Goal: Check status: Check status

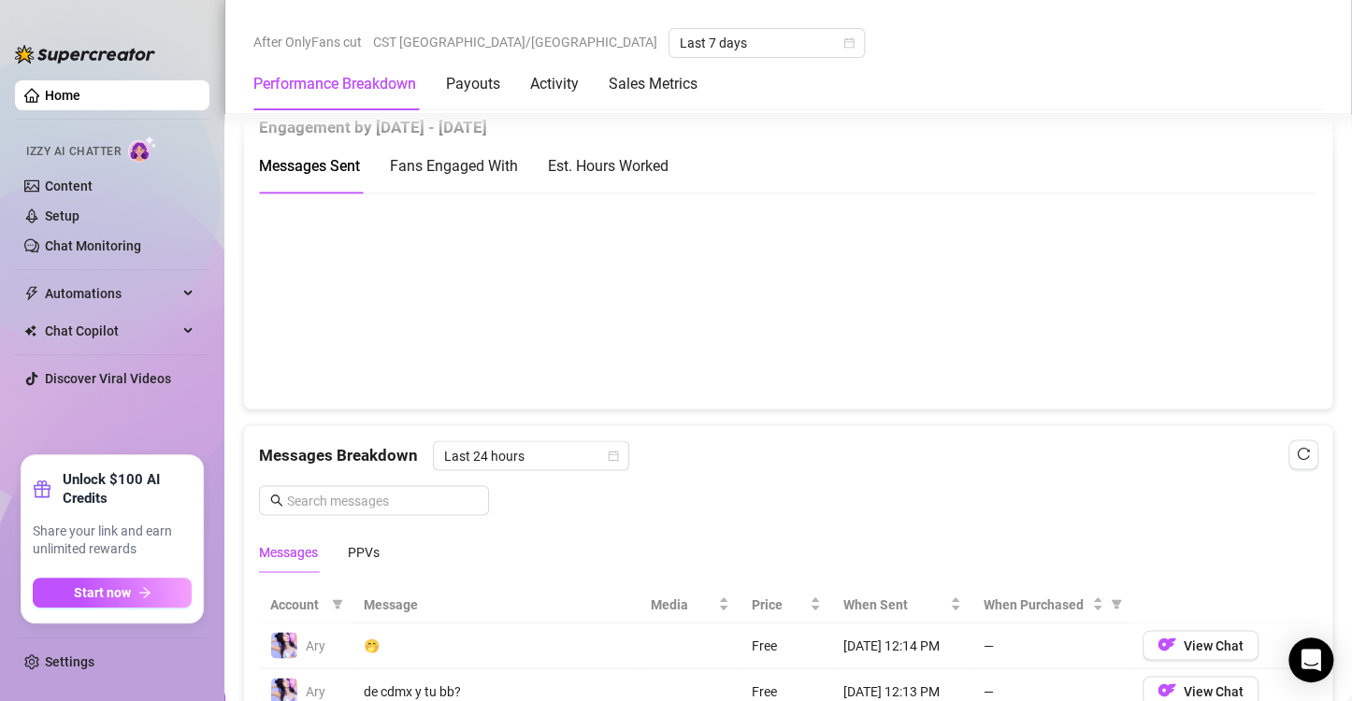
scroll to position [1301, 0]
click at [615, 153] on div "Est. Hours Worked" at bounding box center [608, 164] width 121 height 23
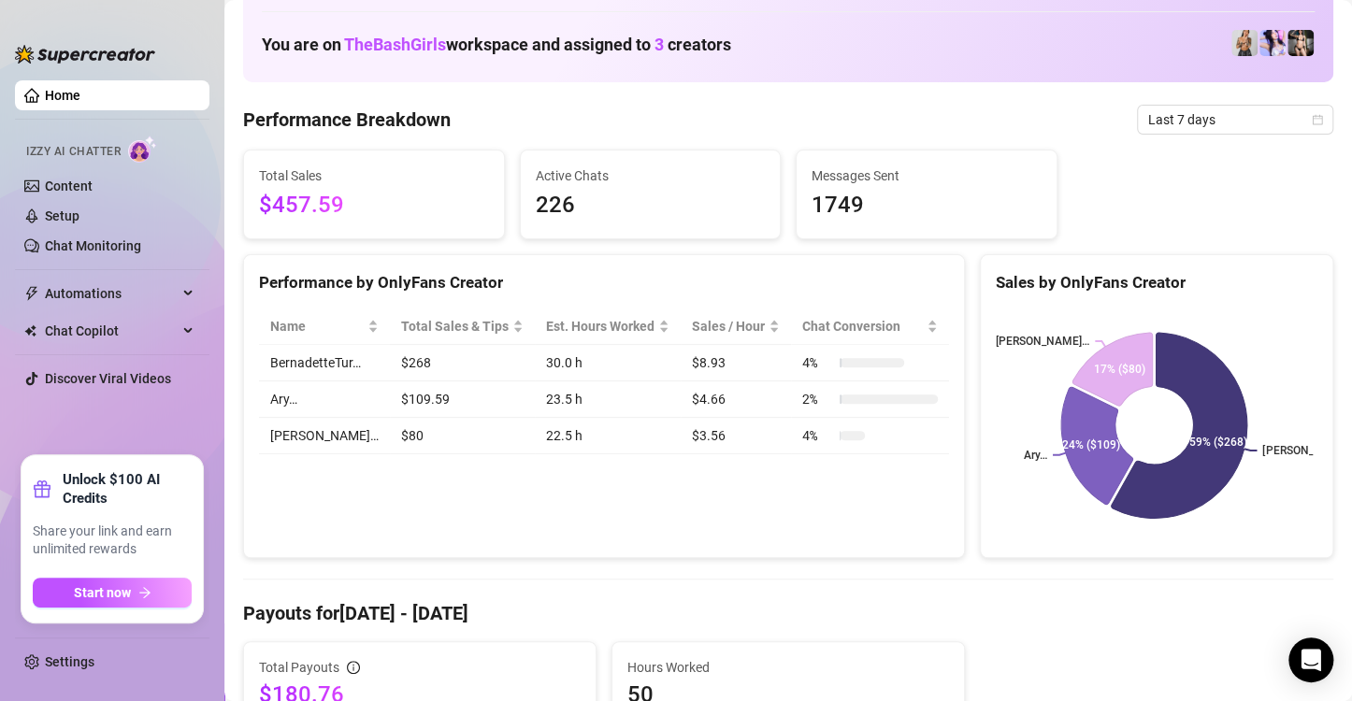
scroll to position [89, 0]
click at [1259, 44] on img at bounding box center [1272, 44] width 26 height 26
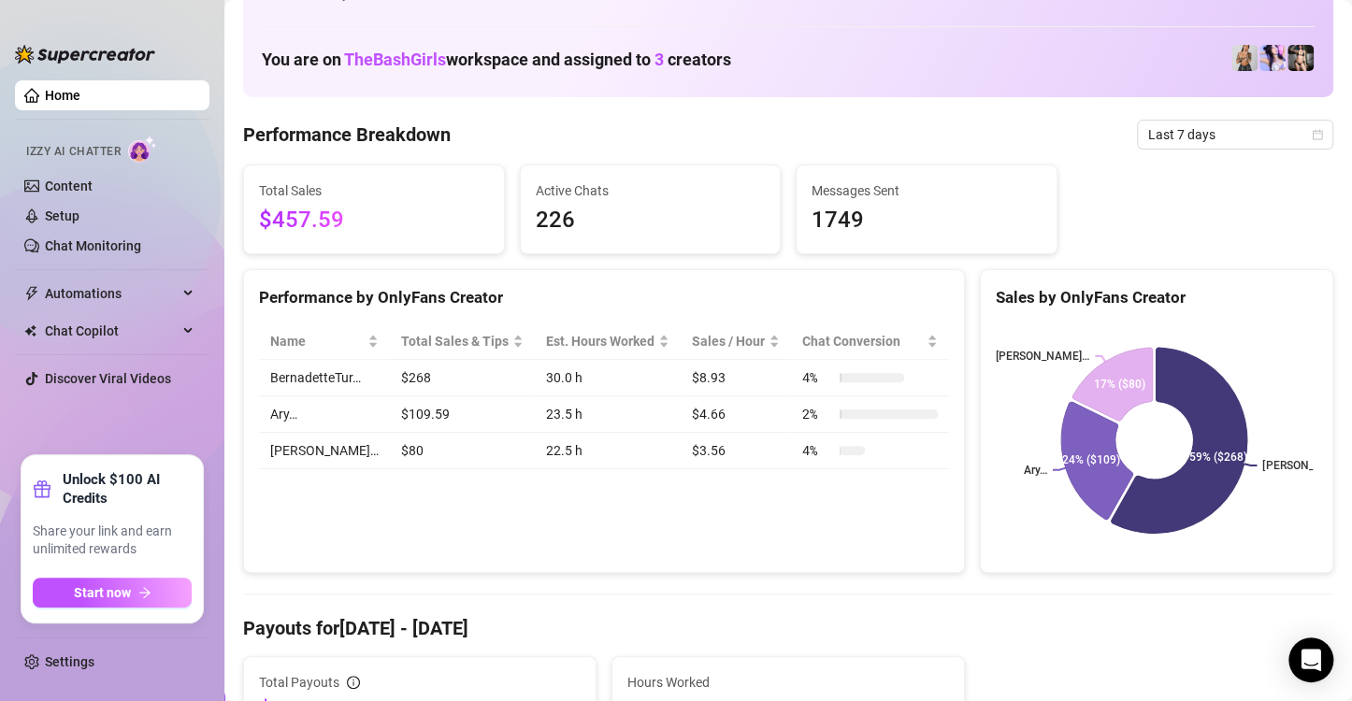
scroll to position [44, 0]
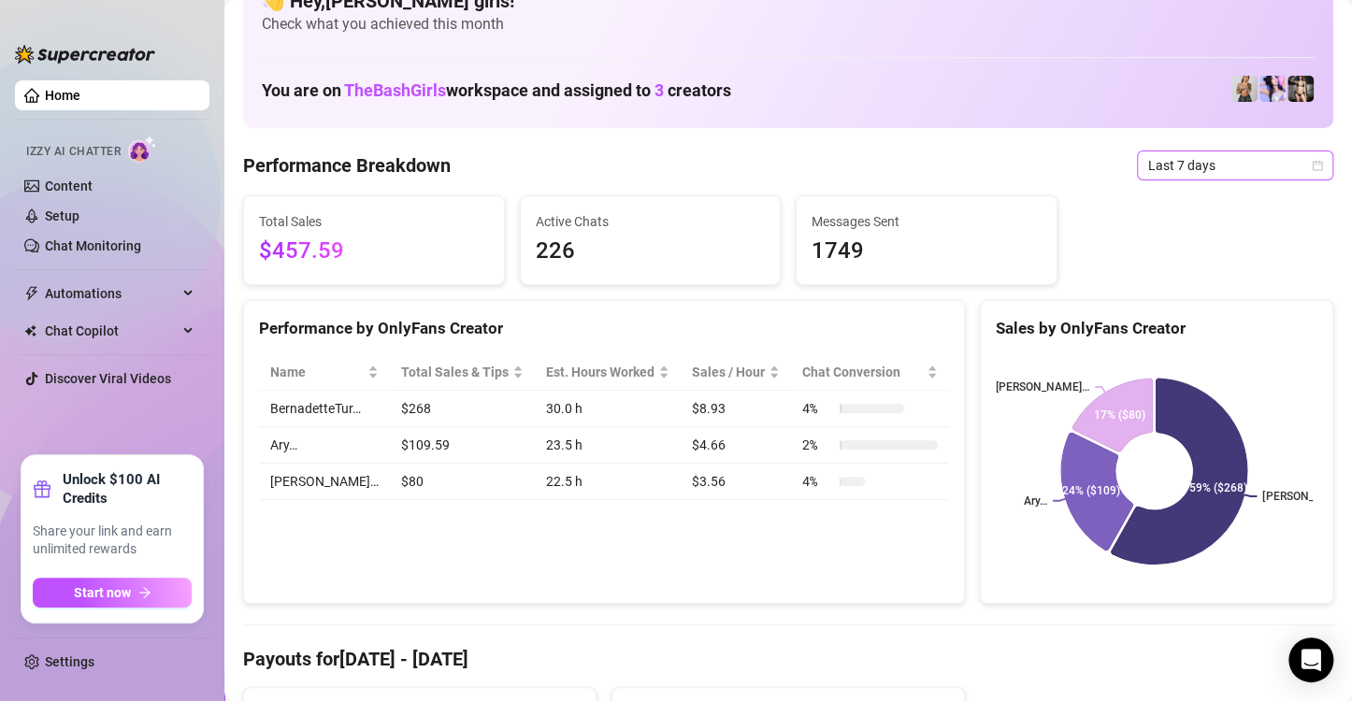
click at [1312, 165] on icon "calendar" at bounding box center [1317, 165] width 11 height 11
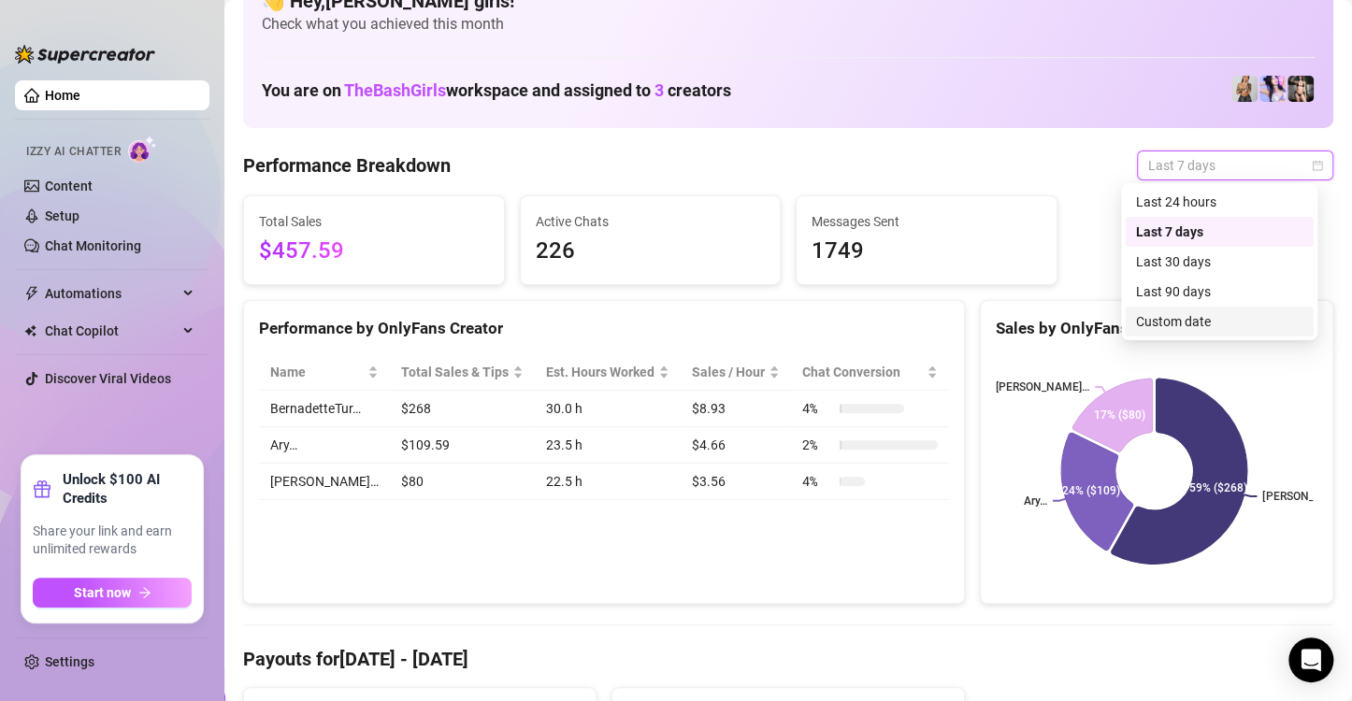
click at [1184, 326] on div "Custom date" at bounding box center [1219, 321] width 166 height 21
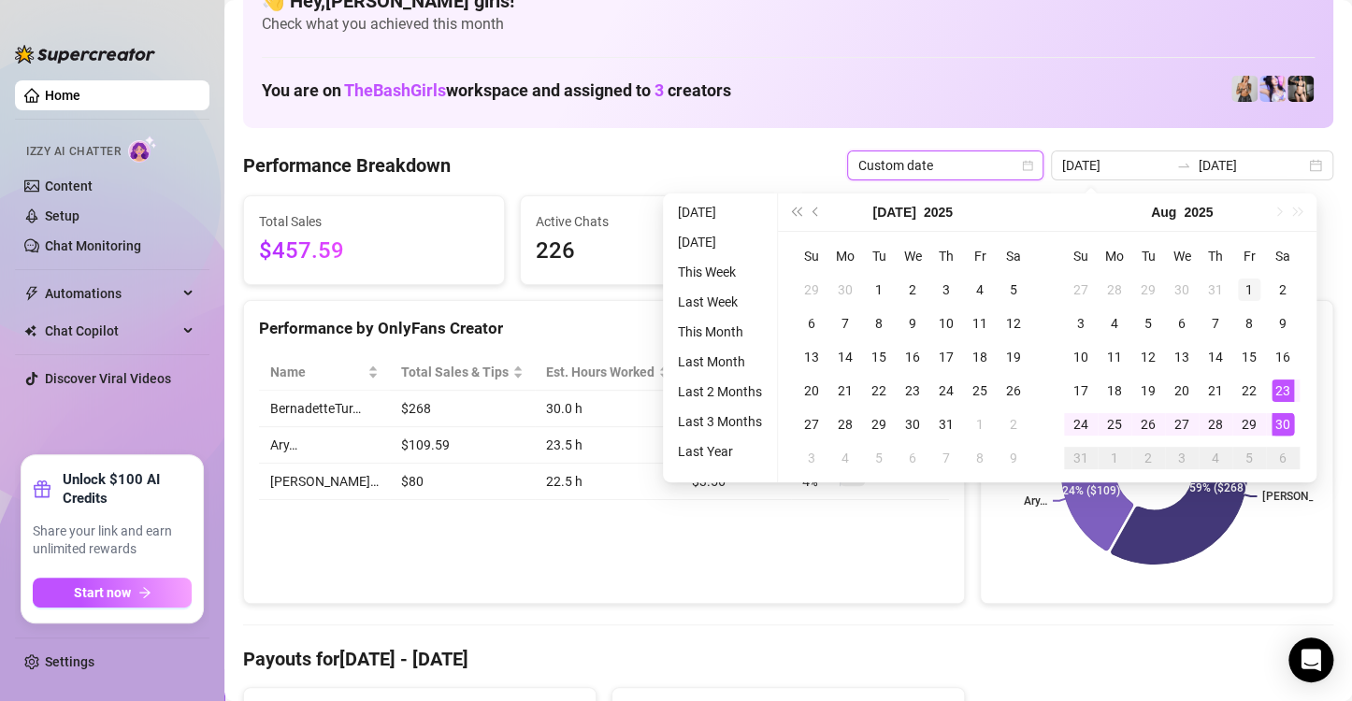
type input "[DATE]"
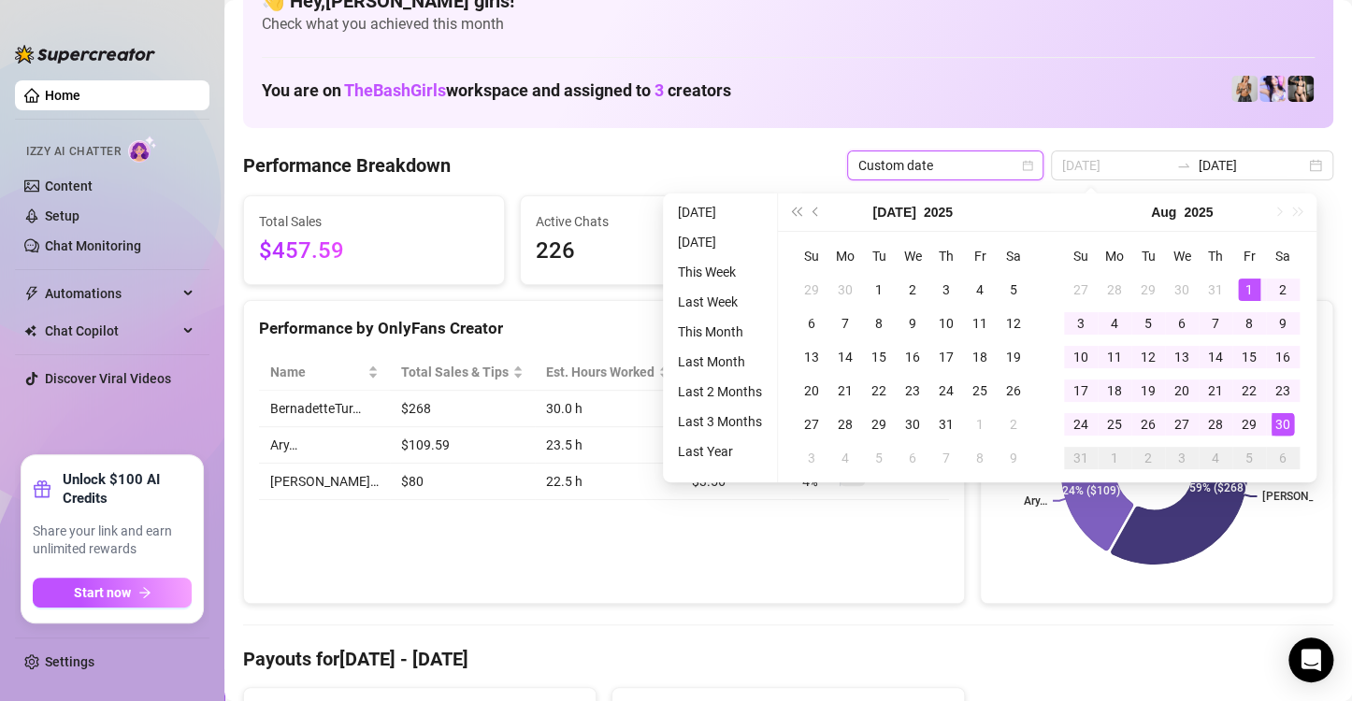
click at [1256, 285] on div "1" at bounding box center [1249, 290] width 22 height 22
type input "[DATE]"
click at [1285, 427] on div "30" at bounding box center [1282, 424] width 22 height 22
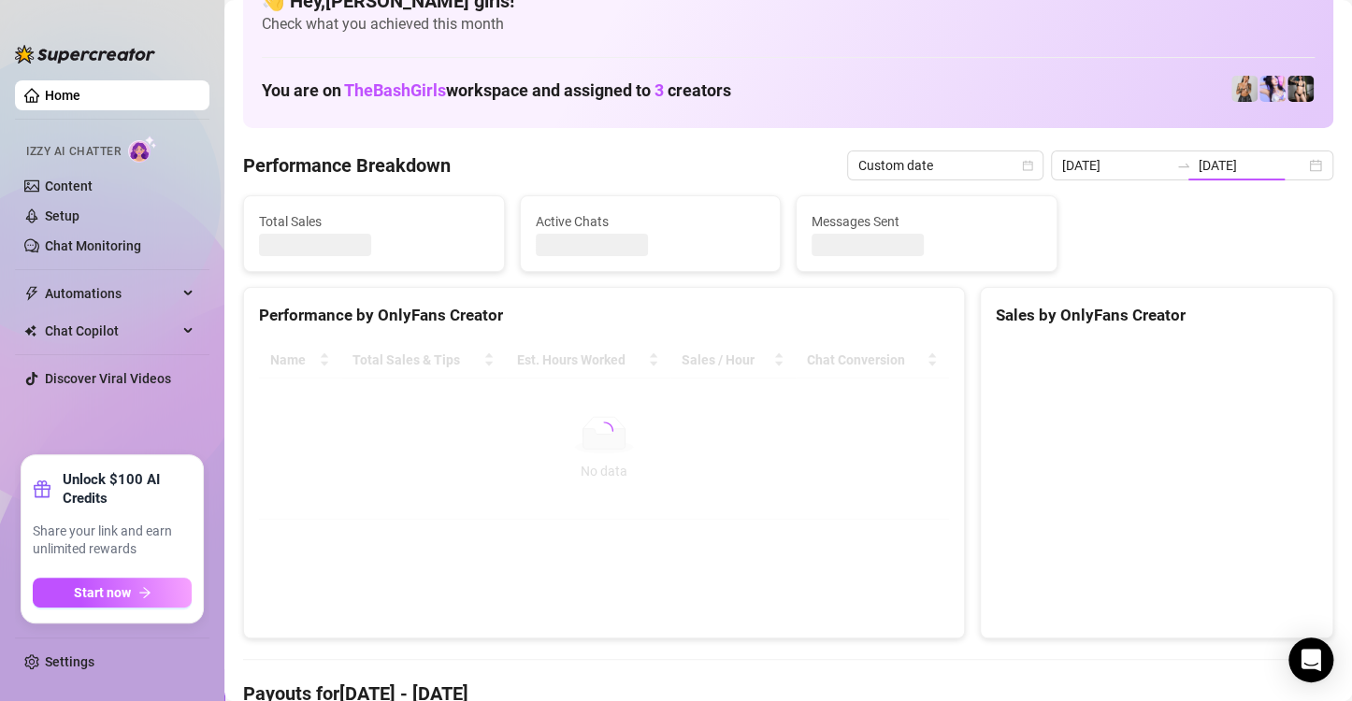
type input "[DATE]"
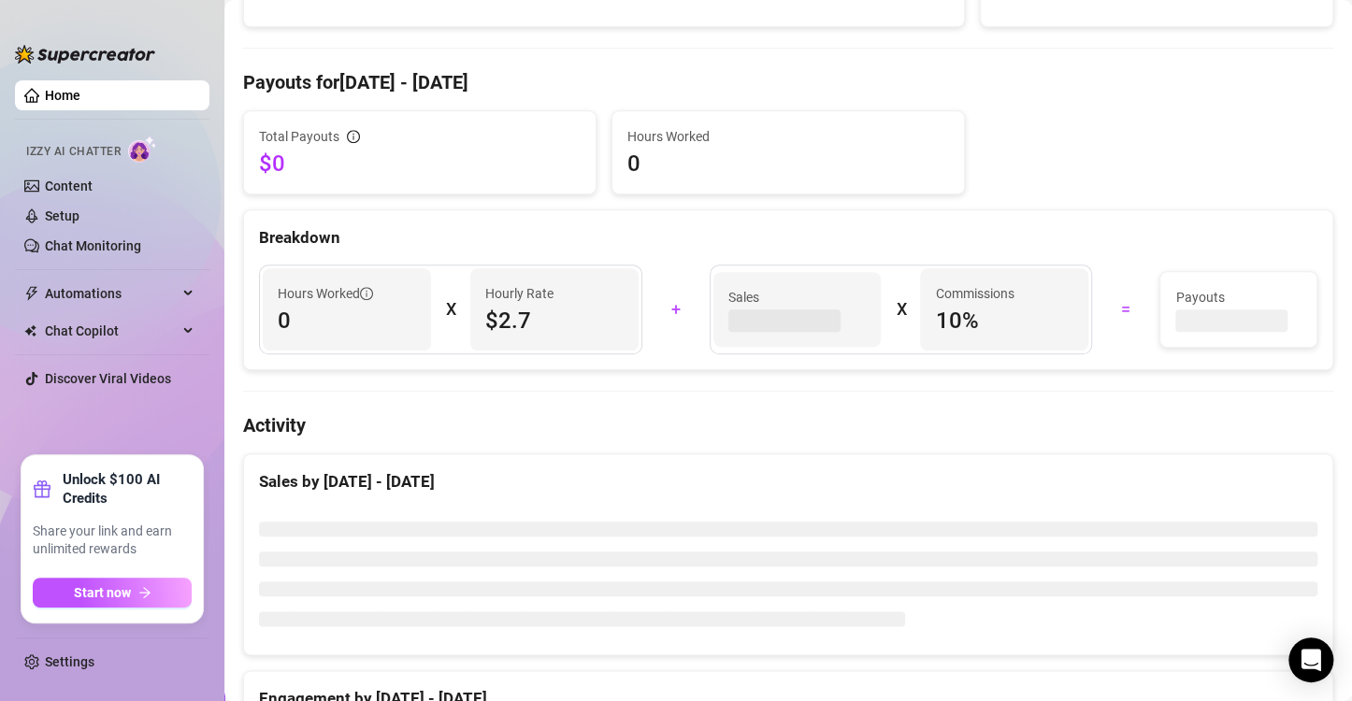
scroll to position [0, 0]
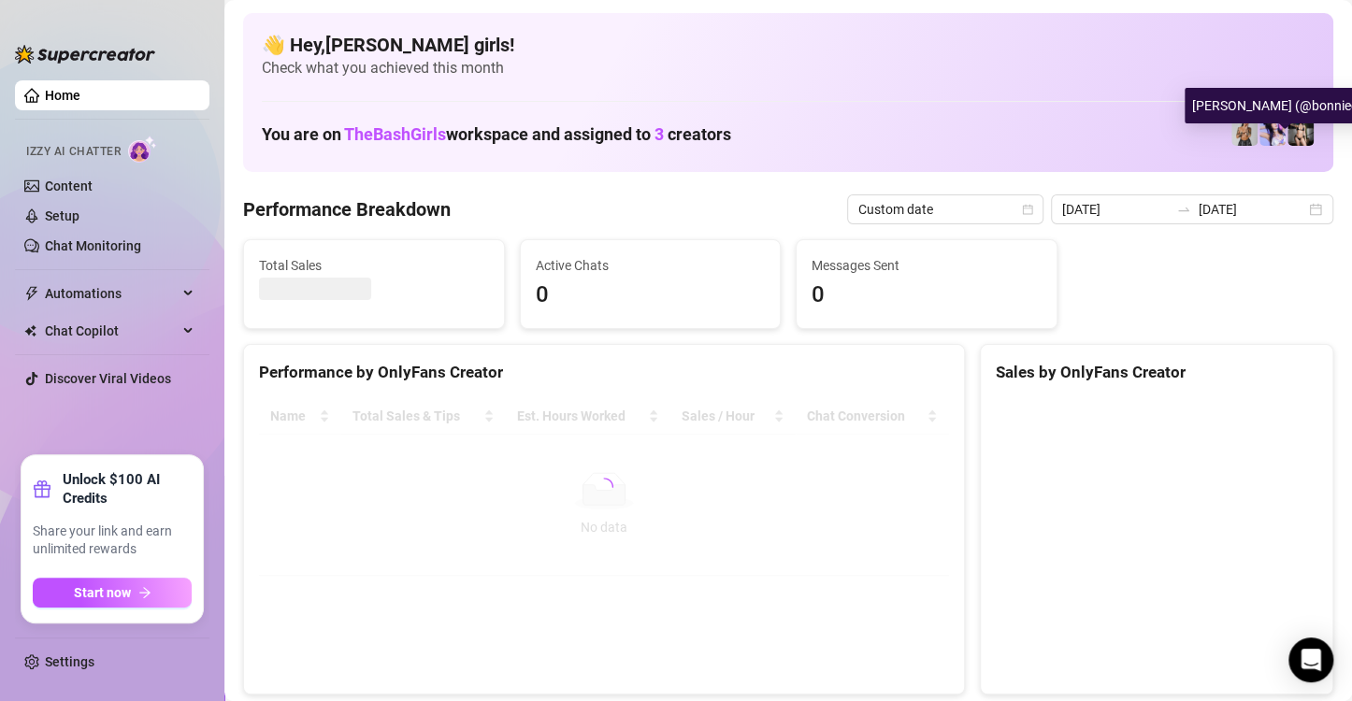
click at [1287, 132] on img at bounding box center [1300, 133] width 26 height 26
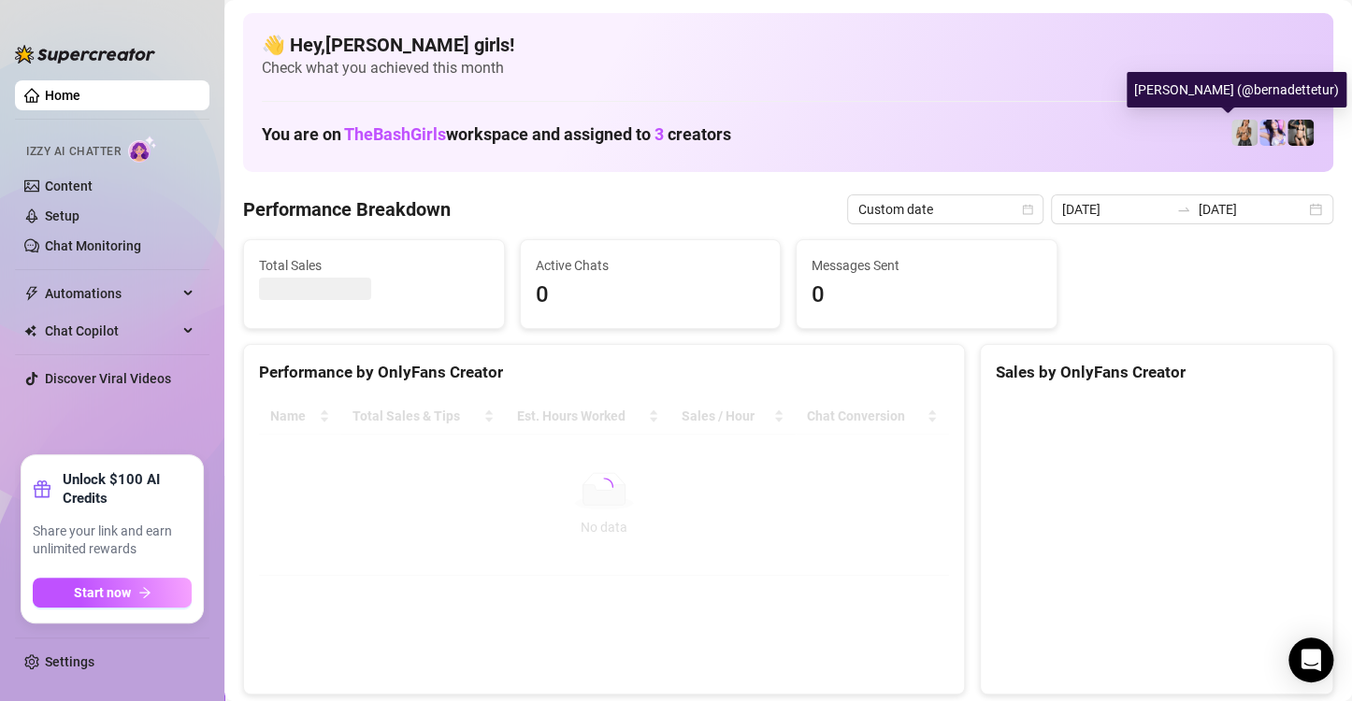
click at [1231, 129] on img at bounding box center [1244, 133] width 26 height 26
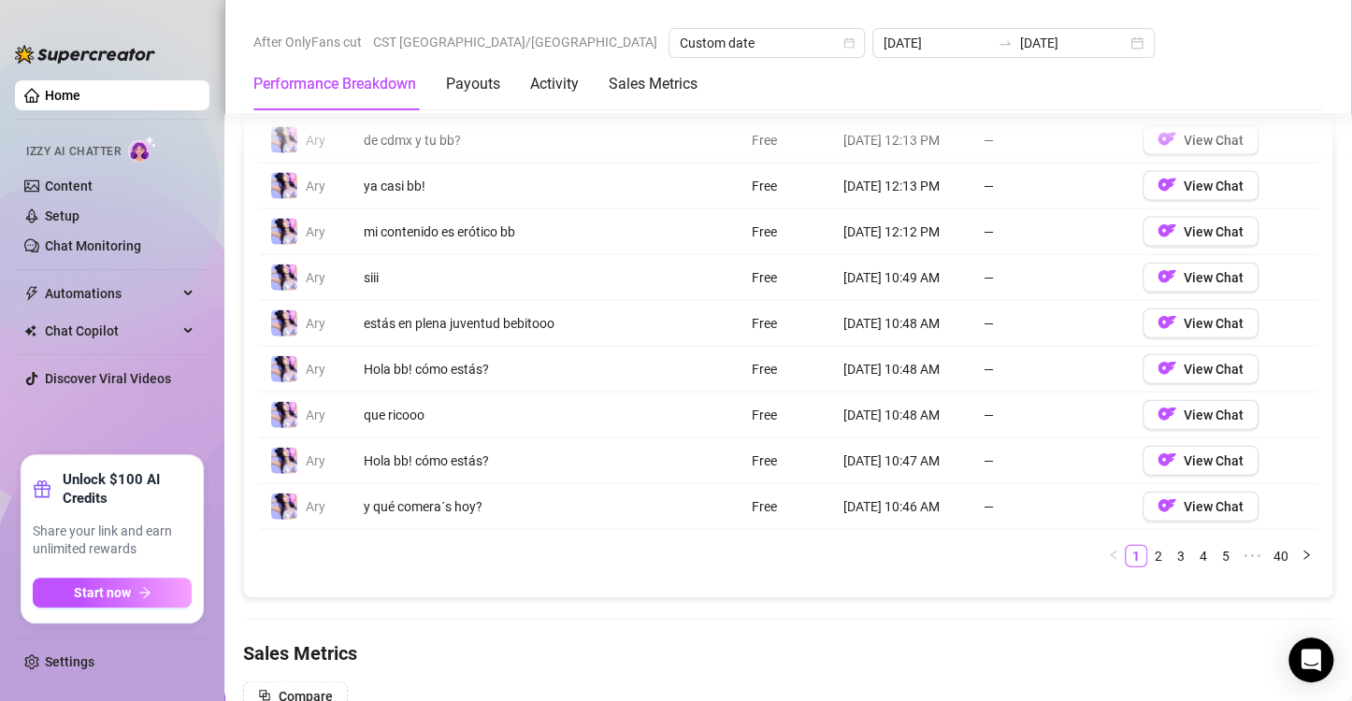
scroll to position [1922, 0]
